Goal: Transaction & Acquisition: Purchase product/service

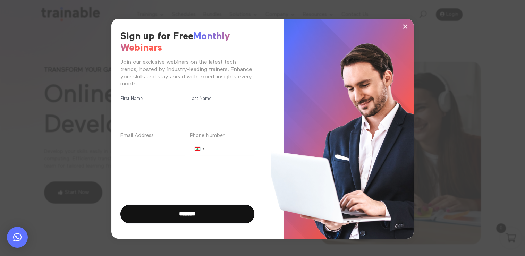
click at [406, 27] on span "×" at bounding box center [405, 26] width 6 height 10
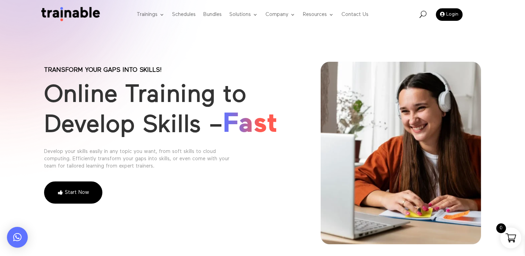
click at [424, 16] on span "U" at bounding box center [422, 14] width 7 height 7
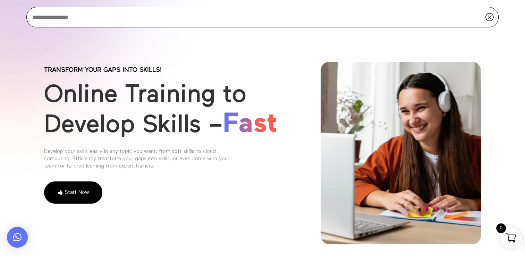
click at [284, 16] on input "search" at bounding box center [262, 17] width 472 height 20
type input "******"
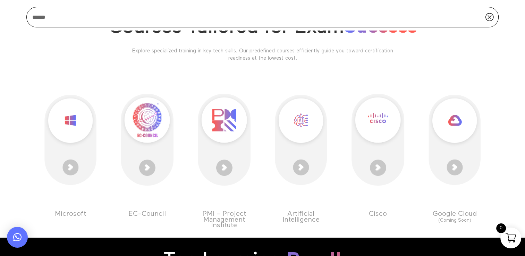
scroll to position [277, 0]
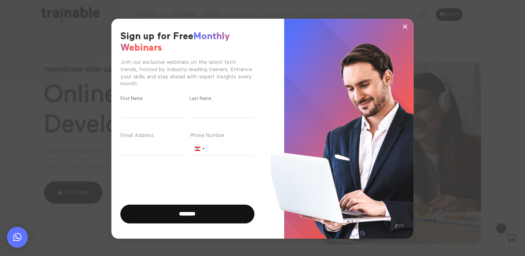
click at [405, 22] on span "×" at bounding box center [405, 26] width 6 height 10
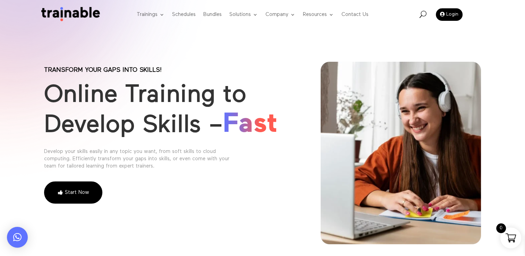
click at [425, 16] on span "U" at bounding box center [422, 14] width 7 height 7
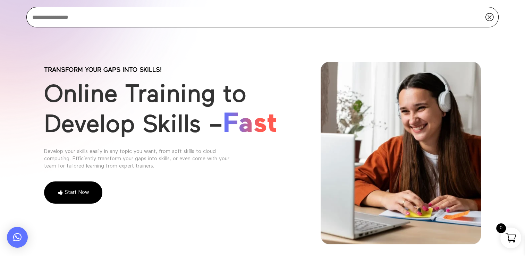
click at [248, 22] on input "search" at bounding box center [262, 17] width 472 height 20
type input "******"
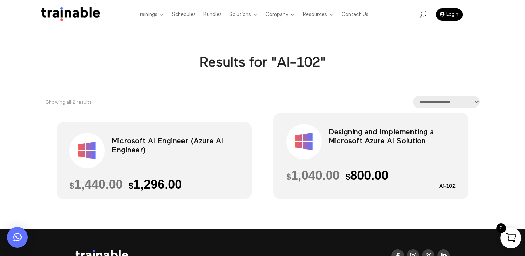
click at [184, 143] on h2 "Microsoft AI Engineer (Azure AI Engineer)" at bounding box center [175, 152] width 127 height 38
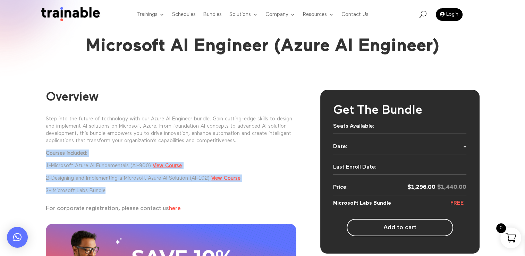
drag, startPoint x: 46, startPoint y: 152, endPoint x: 126, endPoint y: 187, distance: 87.1
click at [126, 187] on div "Step into the future of technology with our Azure AI Engineer bundle. Gain cutt…" at bounding box center [171, 154] width 251 height 79
drag, startPoint x: 126, startPoint y: 187, endPoint x: 107, endPoint y: 167, distance: 27.0
copy div "Courses included: 1- Microsoft Azure AI Fundamentals (AI-900) View Course 2- De…"
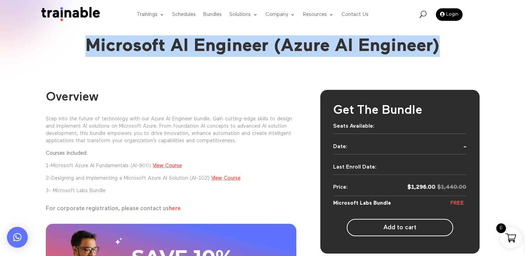
drag, startPoint x: 88, startPoint y: 44, endPoint x: 441, endPoint y: 52, distance: 353.8
click at [441, 52] on h1 "Microsoft AI Engineer (Azure AI Engineer)" at bounding box center [262, 46] width 375 height 22
drag, startPoint x: 441, startPoint y: 52, endPoint x: 426, endPoint y: 54, distance: 15.7
click at [426, 54] on h1 "Microsoft AI Engineer (Azure AI Engineer)" at bounding box center [262, 46] width 375 height 22
copy h1 "Microsoft AI Engineer (Azure AI Engineer)"
